Goal: Check status

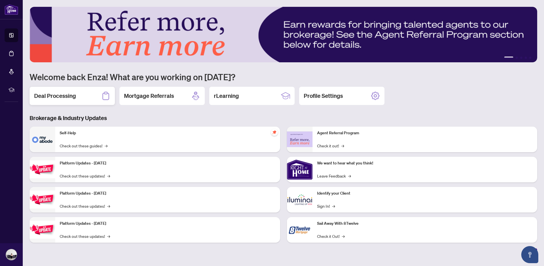
click at [77, 97] on div "Deal Processing" at bounding box center [72, 96] width 85 height 18
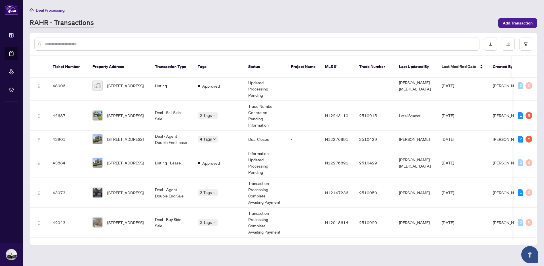
scroll to position [93, 0]
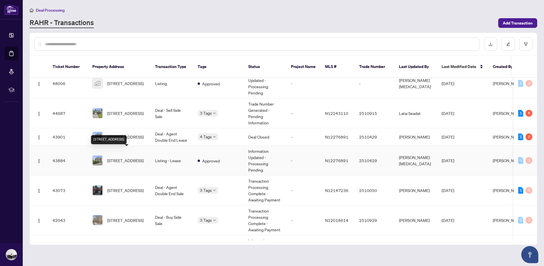
click at [138, 157] on span "[STREET_ADDRESS]" at bounding box center [125, 160] width 36 height 6
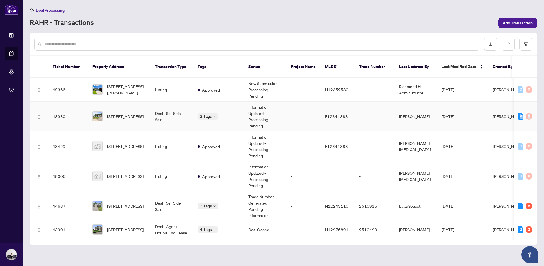
scroll to position [0, 50]
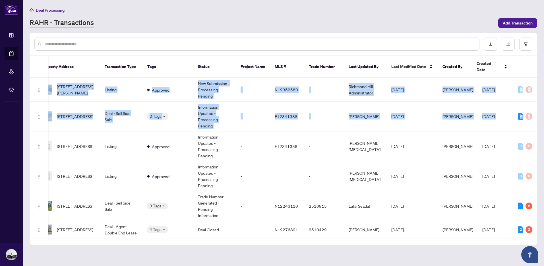
click at [536, 101] on div "49366 [STREET_ADDRESS][PERSON_NAME] Listing Approved New Submission - Processin…" at bounding box center [283, 159] width 507 height 162
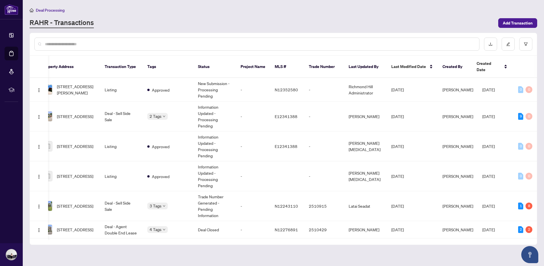
click at [408, 16] on div "Deal Processing [PERSON_NAME] - Transactions Add Transaction" at bounding box center [283, 17] width 507 height 21
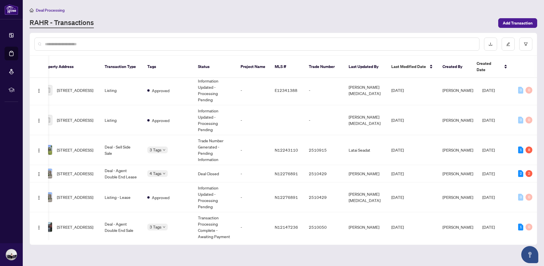
scroll to position [68, 50]
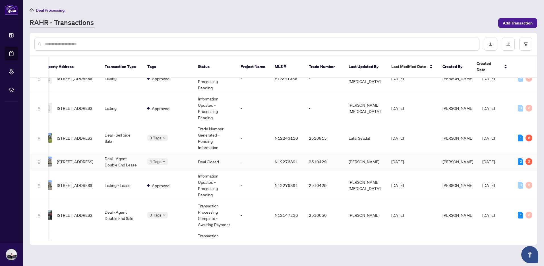
click at [139, 154] on td "Deal - Agent Double End Lease" at bounding box center [121, 161] width 43 height 17
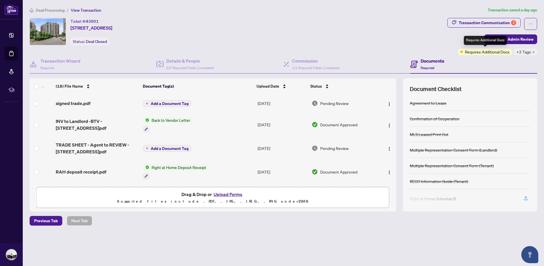
click at [500, 51] on span "Requires Additional Docs" at bounding box center [487, 52] width 45 height 6
click at [498, 24] on div "Transaction Communication 2" at bounding box center [486, 22] width 57 height 9
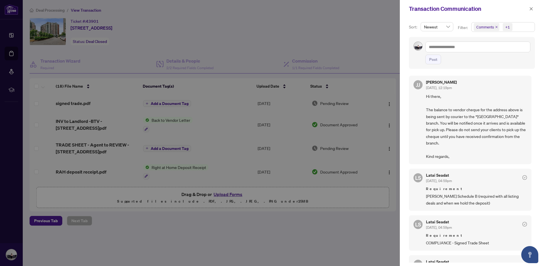
click at [81, 104] on div at bounding box center [272, 133] width 544 height 266
click at [201, 63] on div at bounding box center [272, 133] width 544 height 266
click at [529, 9] on icon "close" at bounding box center [531, 9] width 4 height 4
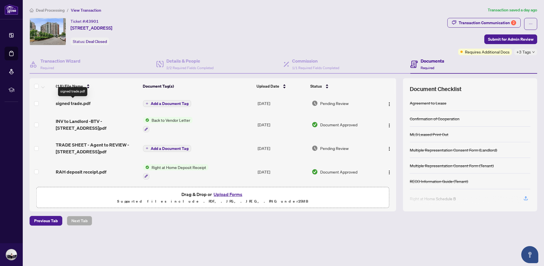
click at [78, 104] on span "signed trade.pdf" at bounding box center [73, 103] width 35 height 7
